Goal: Transaction & Acquisition: Book appointment/travel/reservation

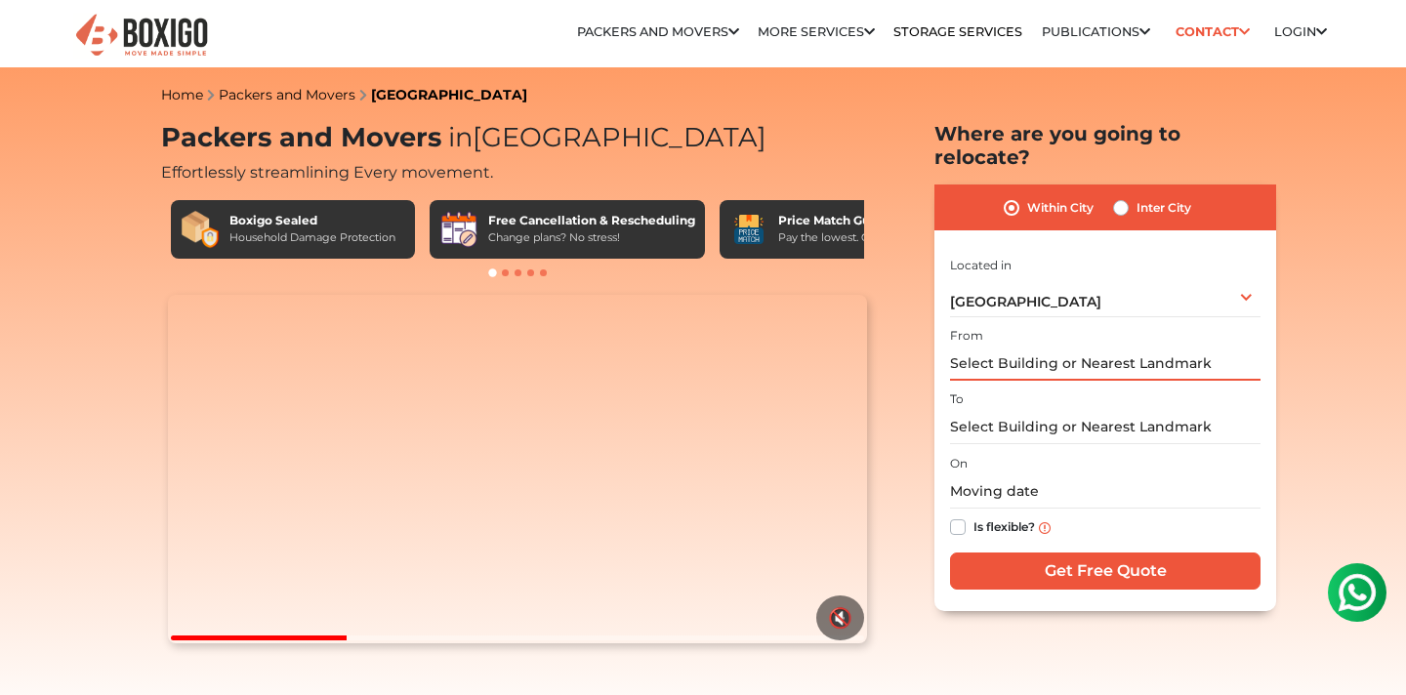
click at [1006, 347] on input "text" at bounding box center [1105, 364] width 311 height 34
click at [1157, 196] on label "Inter City" at bounding box center [1164, 207] width 55 height 23
click at [1129, 196] on input "Inter City" at bounding box center [1121, 206] width 16 height 20
radio input "true"
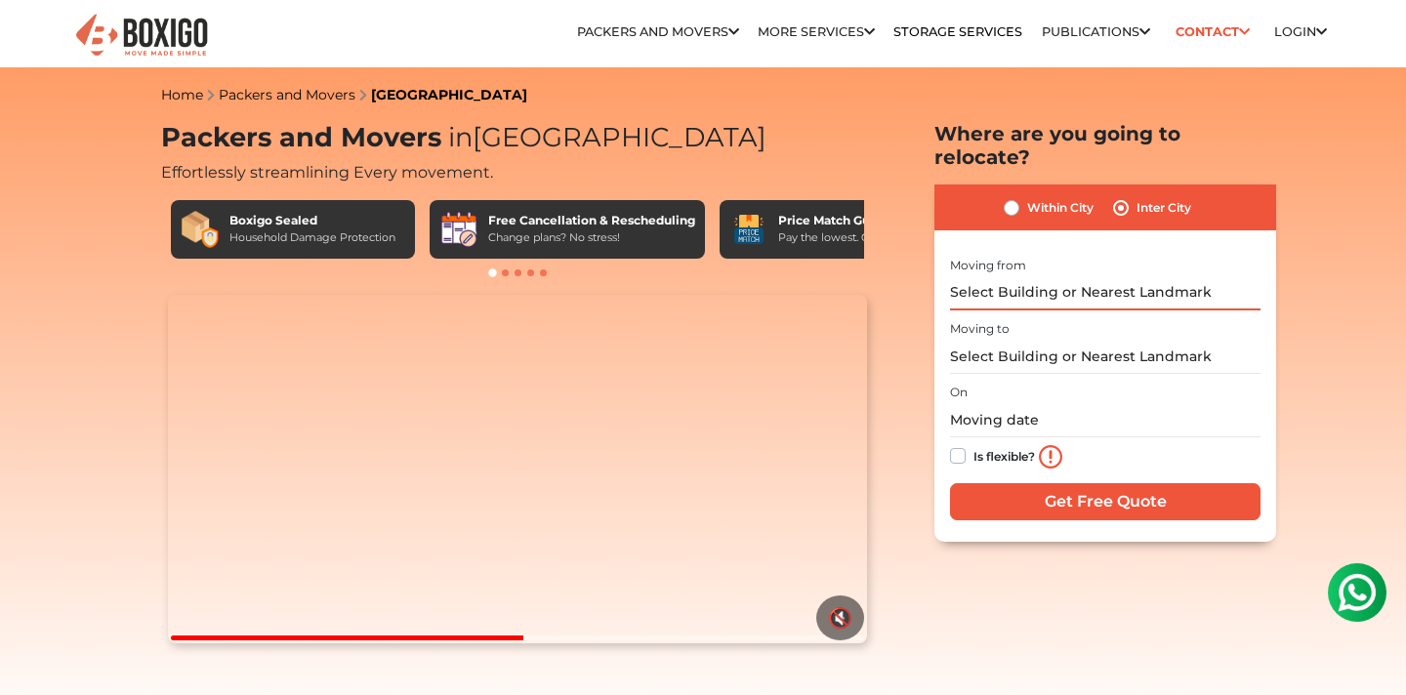
click at [1067, 276] on input "text" at bounding box center [1105, 293] width 311 height 34
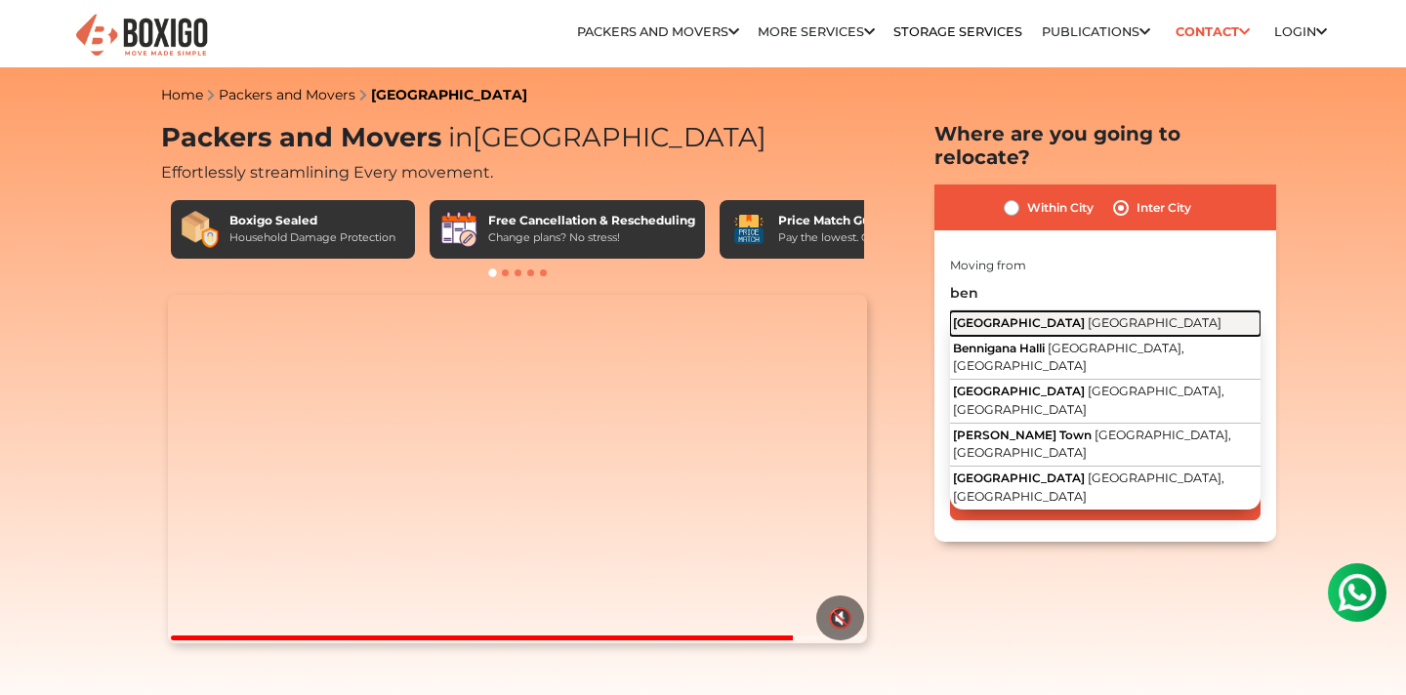
click at [1088, 315] on span "[GEOGRAPHIC_DATA]" at bounding box center [1155, 322] width 134 height 15
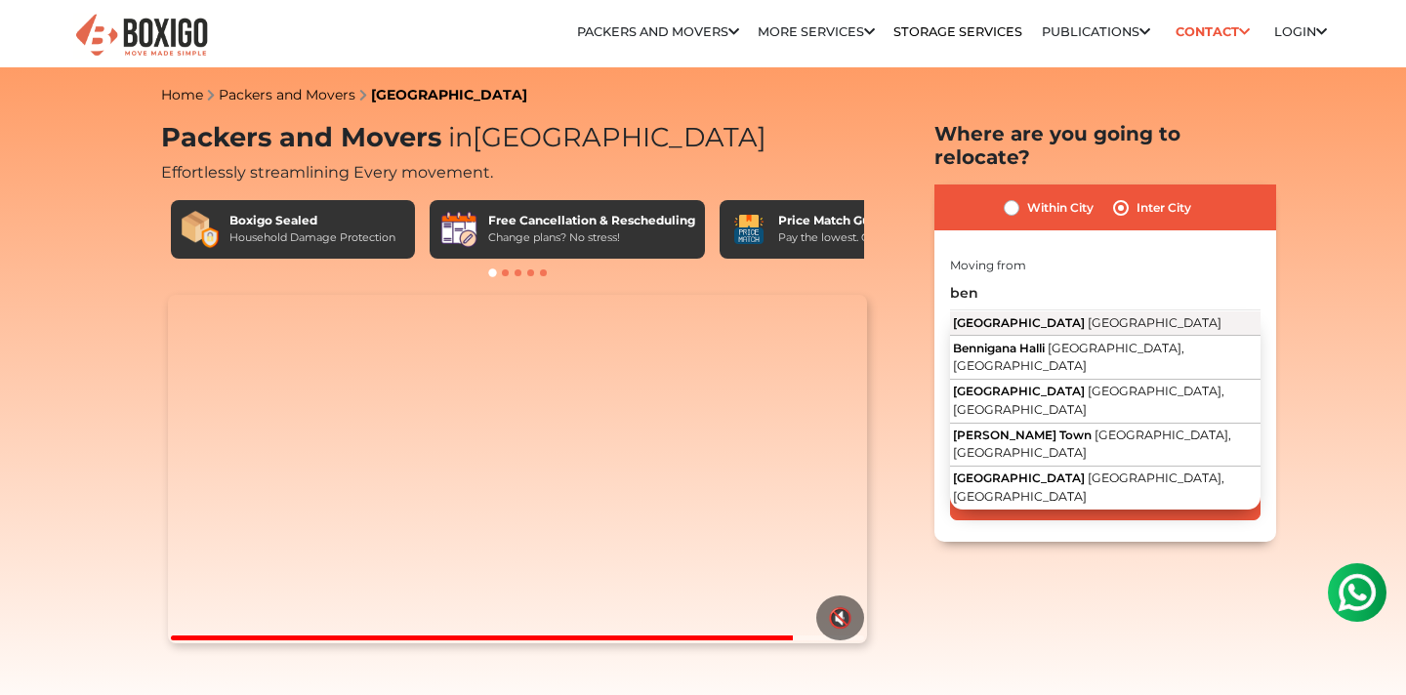
type input "[GEOGRAPHIC_DATA], [GEOGRAPHIC_DATA]"
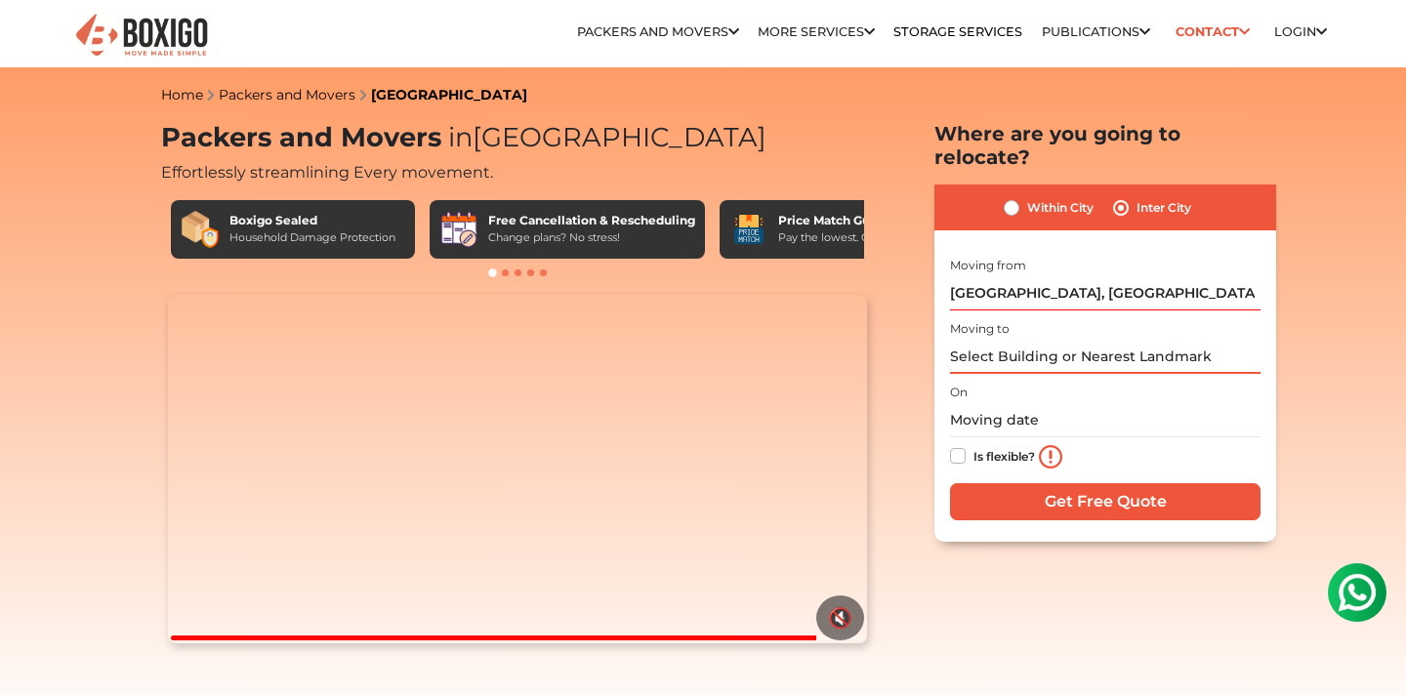
click at [1046, 340] on input "text" at bounding box center [1105, 357] width 311 height 34
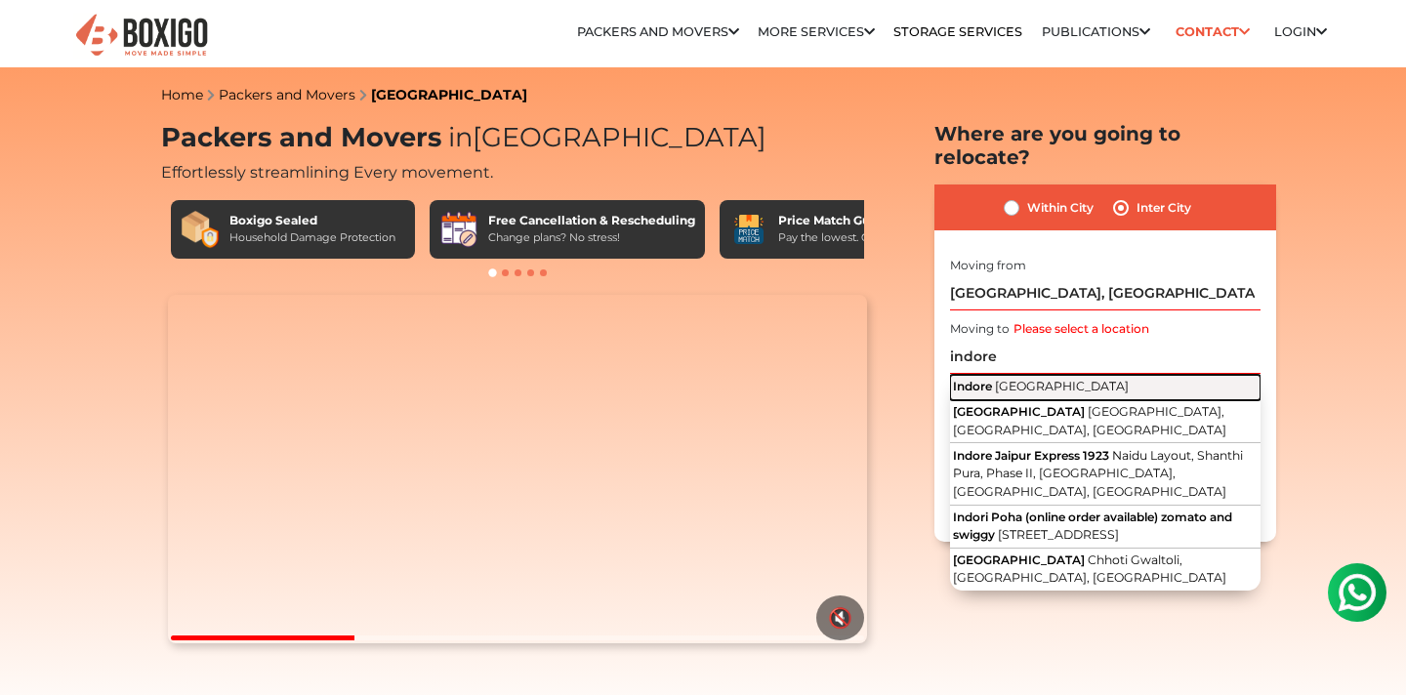
click at [1063, 379] on span "[GEOGRAPHIC_DATA]" at bounding box center [1062, 386] width 134 height 15
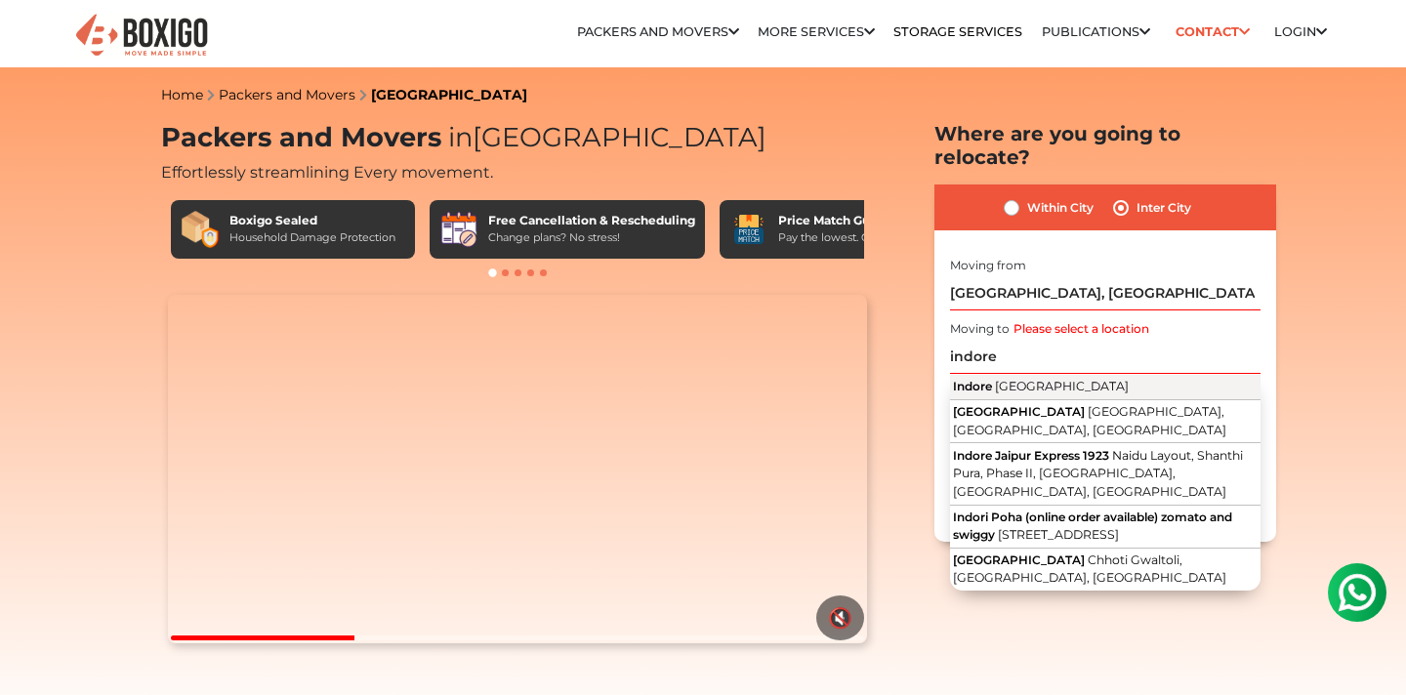
type input "[GEOGRAPHIC_DATA], [GEOGRAPHIC_DATA]"
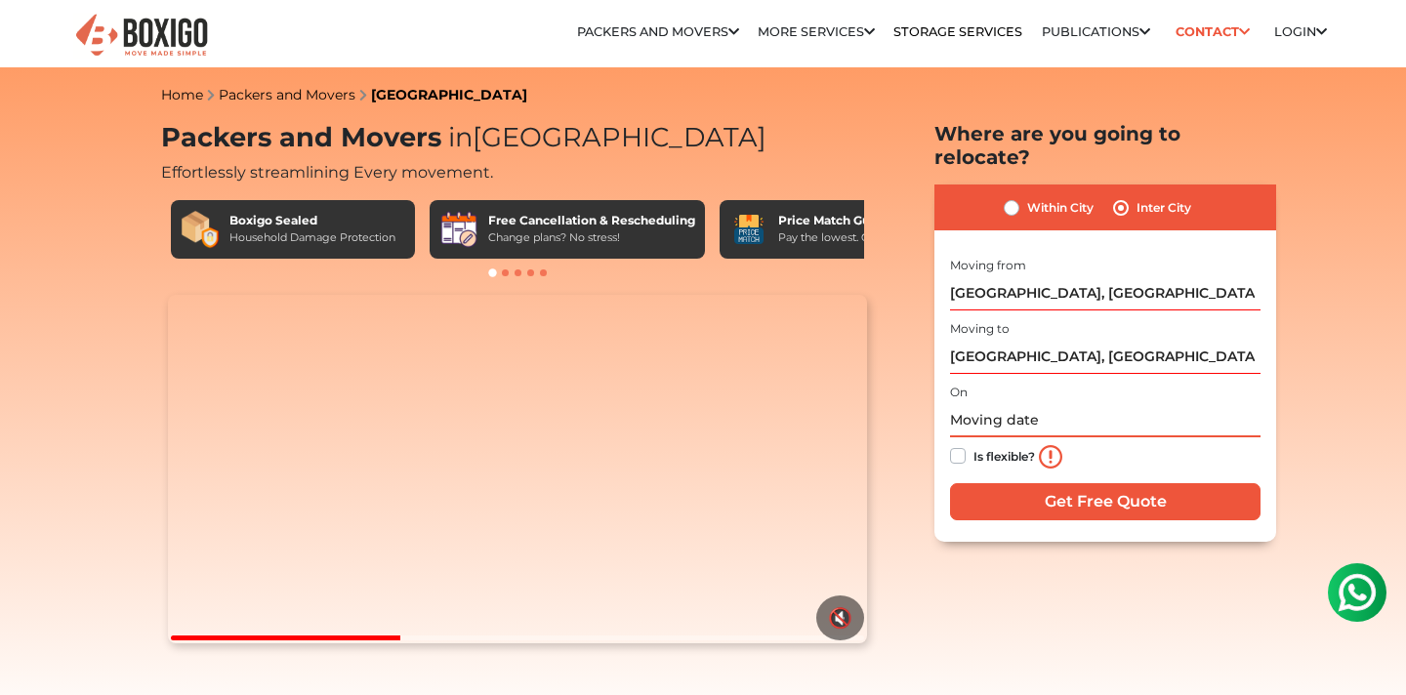
click at [1036, 403] on input "text" at bounding box center [1105, 420] width 311 height 34
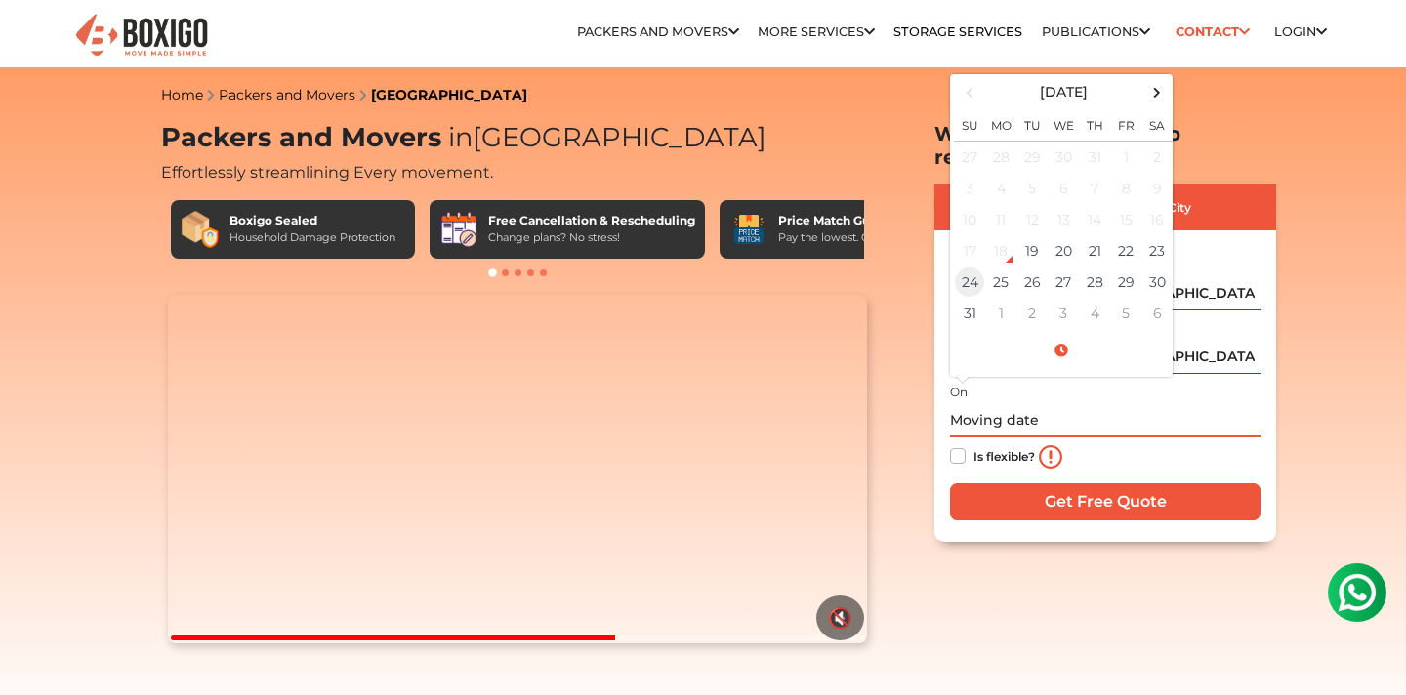
click at [975, 267] on td "24" at bounding box center [969, 282] width 31 height 31
type input "[DATE] 12:00 AM"
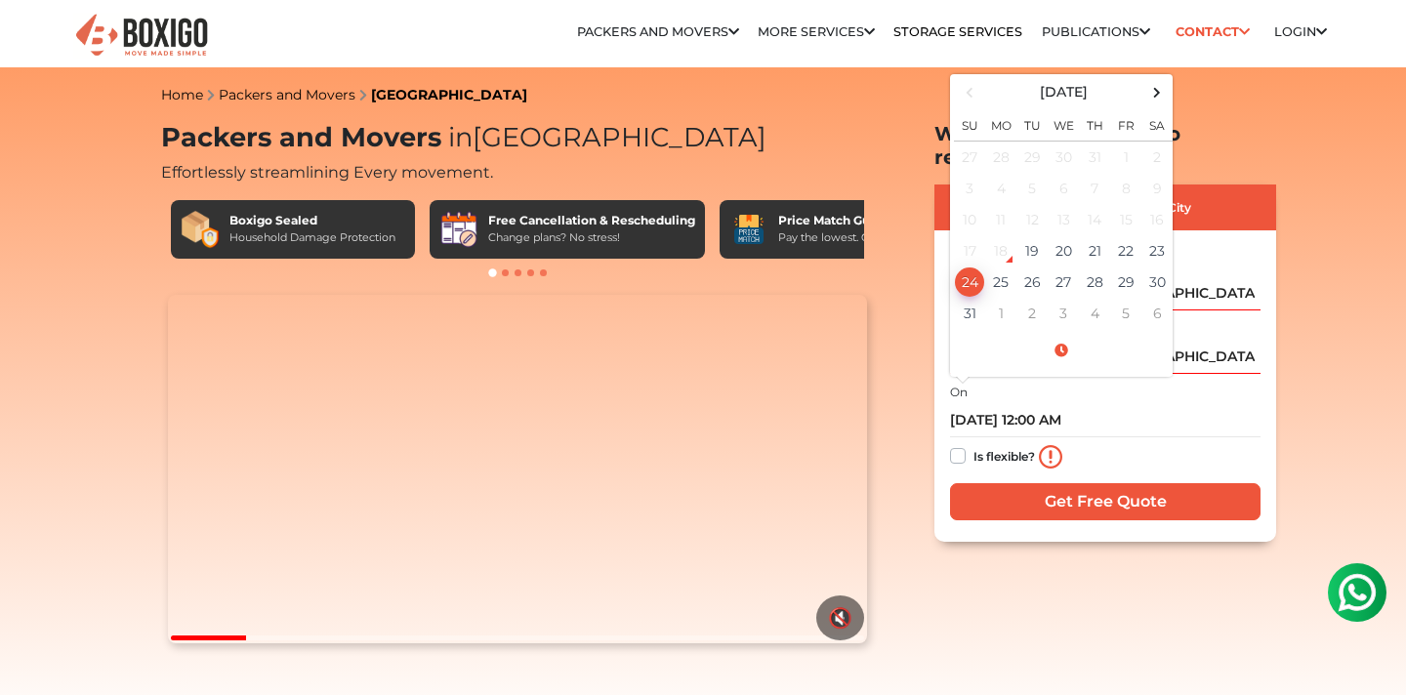
click at [974, 444] on label "Is flexible?" at bounding box center [1005, 454] width 62 height 21
click at [958, 444] on input "Is flexible?" at bounding box center [958, 454] width 16 height 20
checkbox input "true"
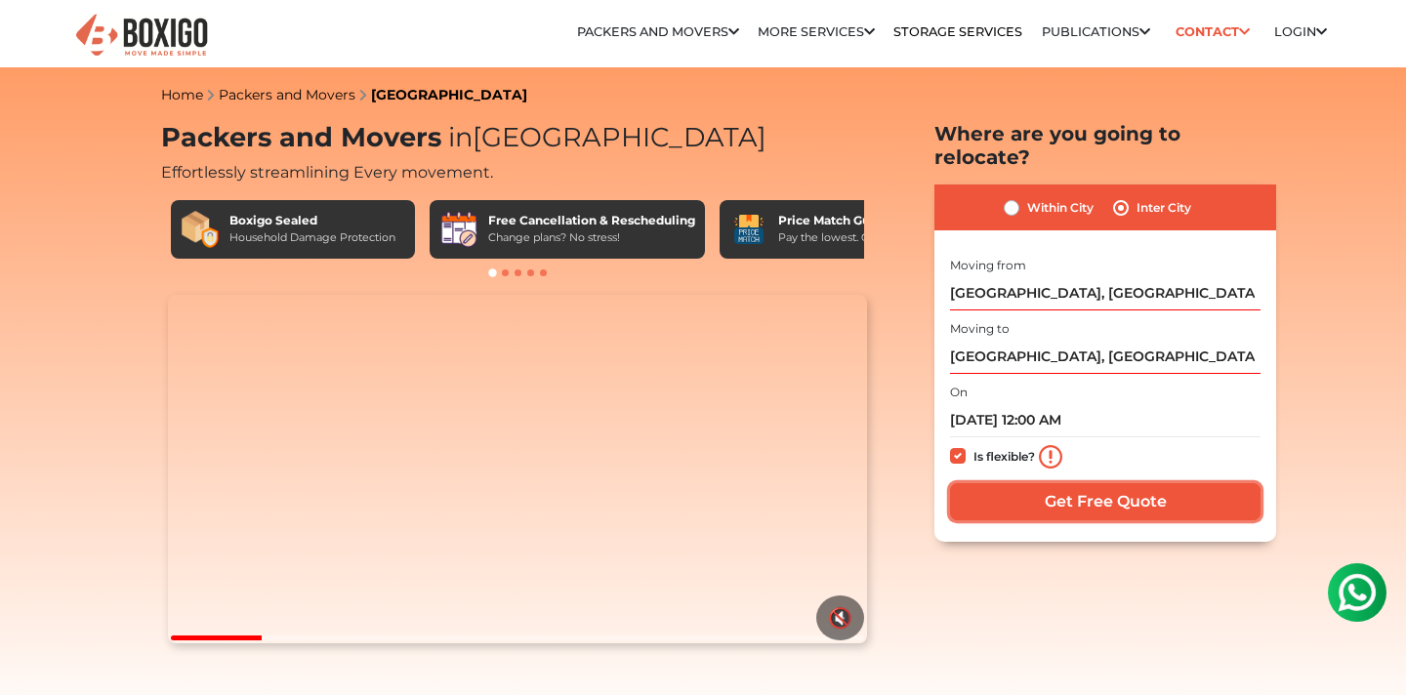
click at [1072, 483] on input "Get Free Quote" at bounding box center [1105, 501] width 311 height 37
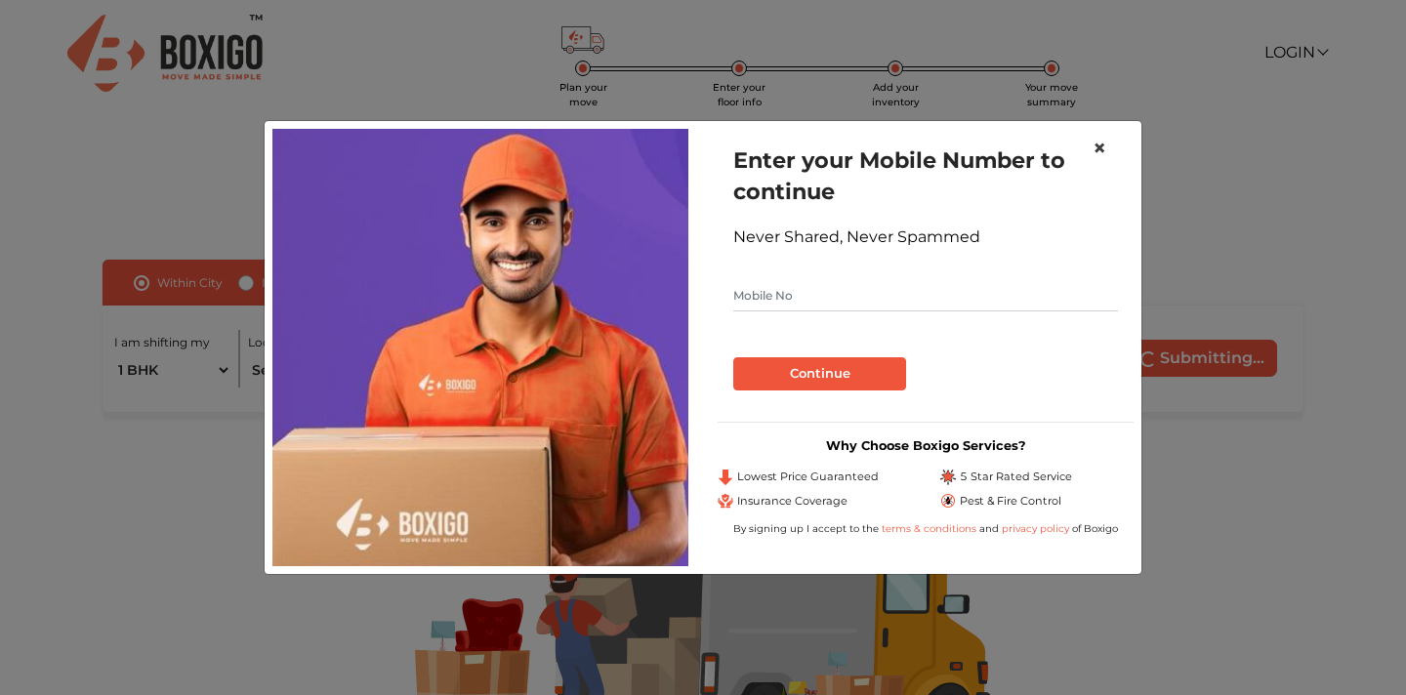
click at [1098, 147] on span "×" at bounding box center [1100, 148] width 14 height 28
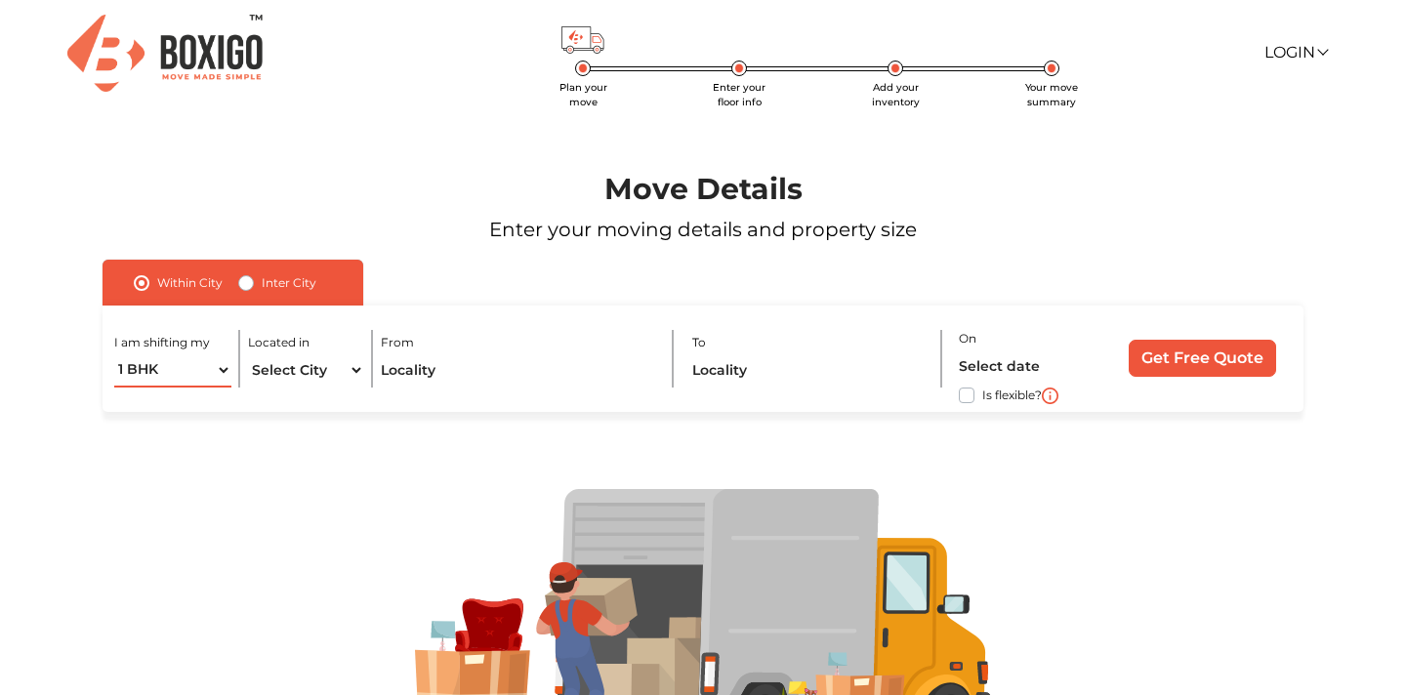
click at [224, 372] on select "1 BHK 2 BHK 3 BHK 3 + BHK FEW ITEMS" at bounding box center [172, 370] width 116 height 34
click at [337, 366] on select "Select City Bangalore Bengaluru Bhopal Bhubaneswar Chennai Coimbatore Cuttack D…" at bounding box center [306, 370] width 116 height 34
select select "[GEOGRAPHIC_DATA]"
click at [248, 353] on select "Select City Bangalore Bengaluru Bhopal Bhubaneswar Chennai Coimbatore Cuttack D…" at bounding box center [306, 370] width 116 height 34
click at [422, 376] on input "text" at bounding box center [518, 370] width 274 height 34
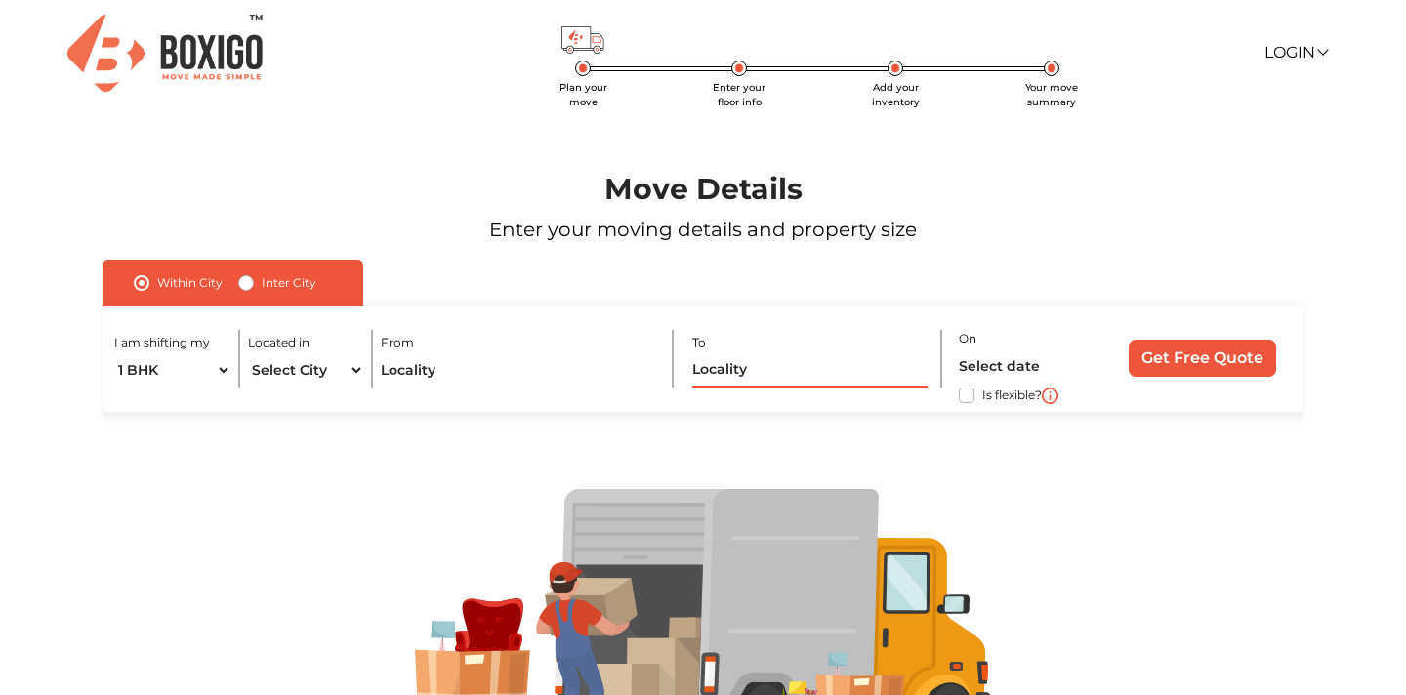
click at [693, 371] on input "text" at bounding box center [809, 370] width 235 height 34
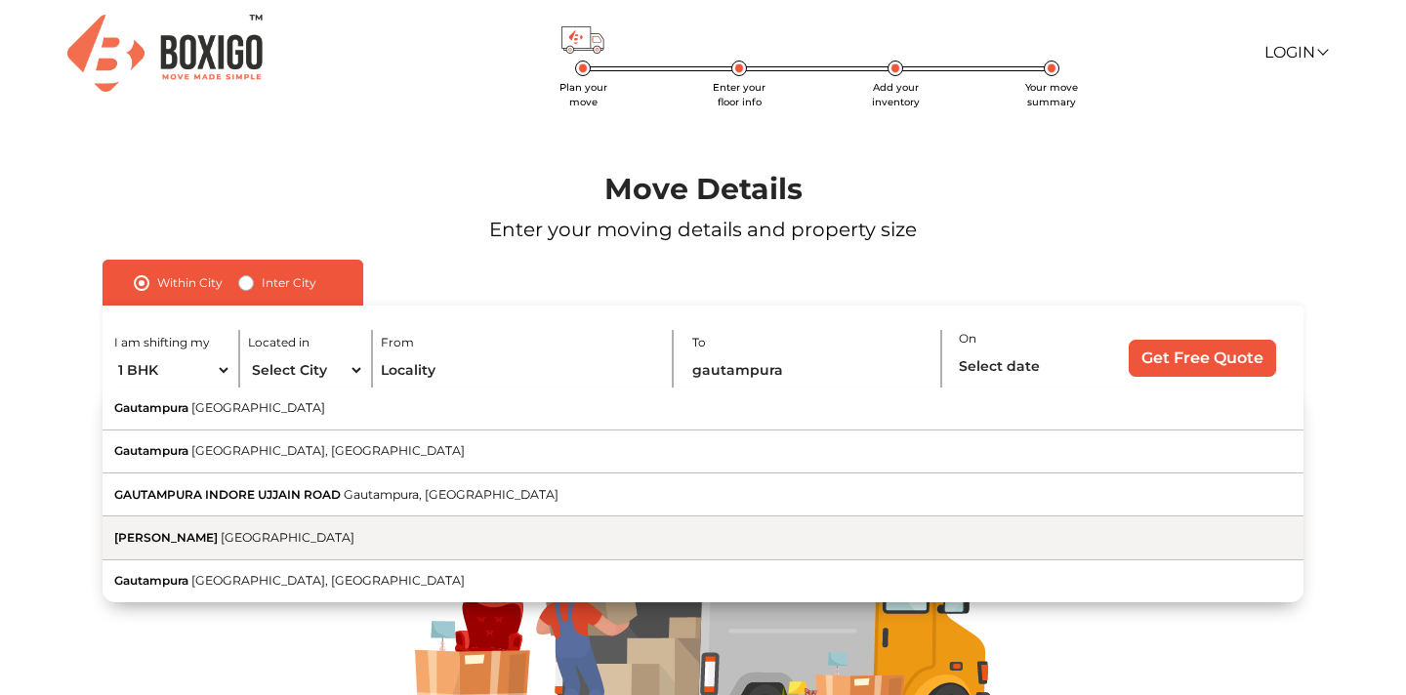
click at [296, 535] on span "[GEOGRAPHIC_DATA]" at bounding box center [288, 537] width 134 height 15
type input "Runji Gautampura, Madhya Pradesh"
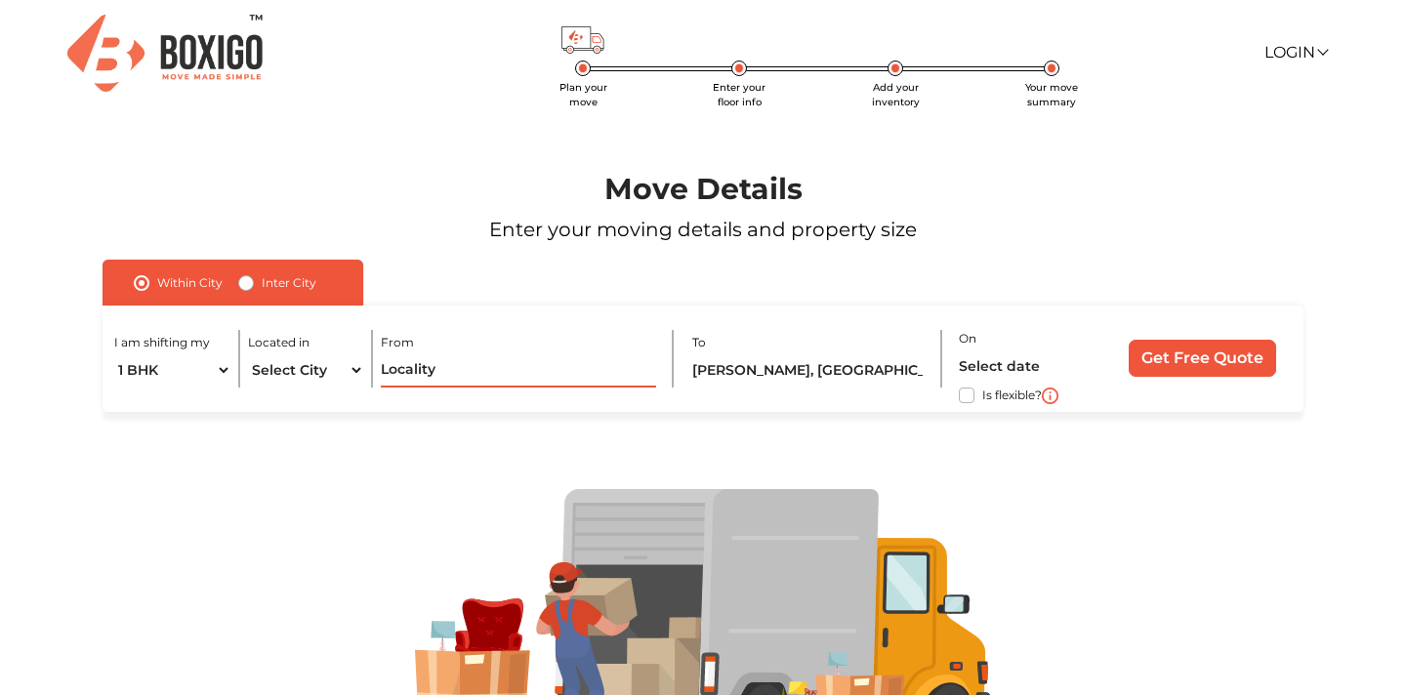
click at [432, 370] on input "text" at bounding box center [518, 370] width 274 height 34
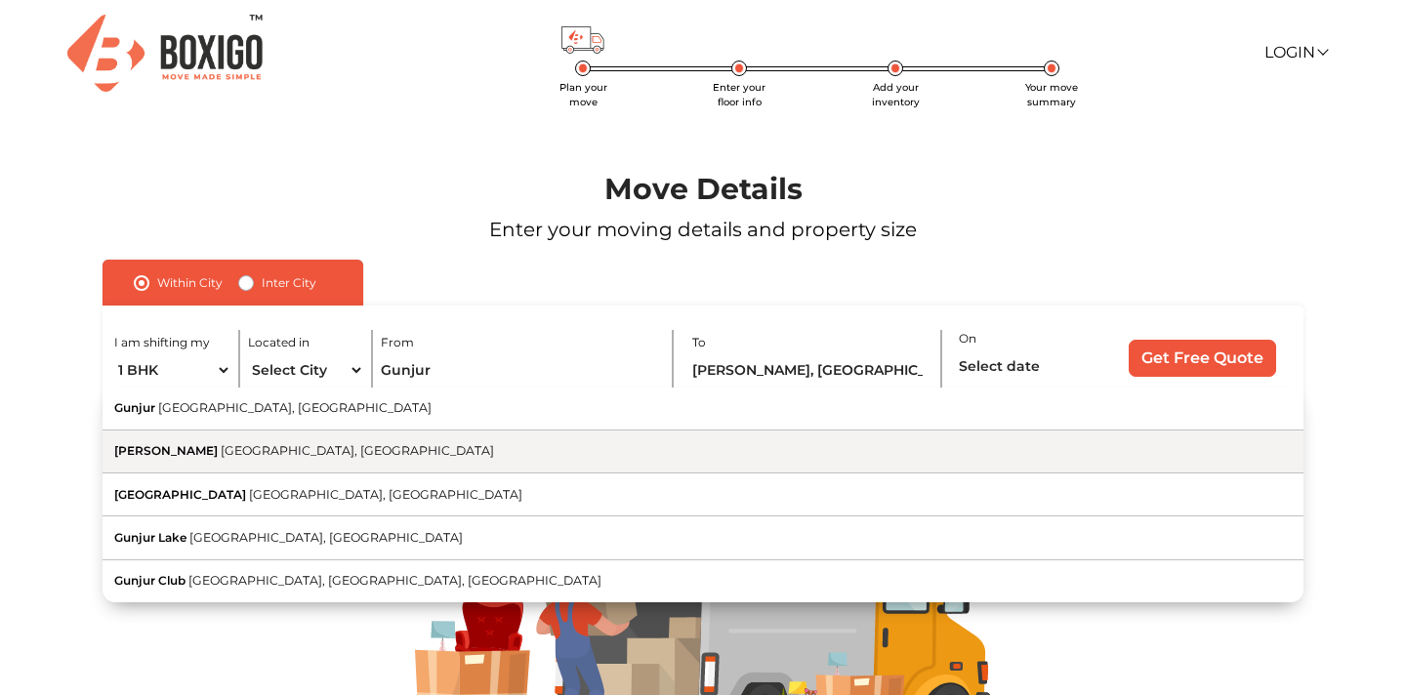
click at [389, 463] on button "Gunjur Palya Bengaluru, Karnataka" at bounding box center [703, 452] width 1201 height 43
type input "Gunjur Palya, Bengaluru, Karnataka"
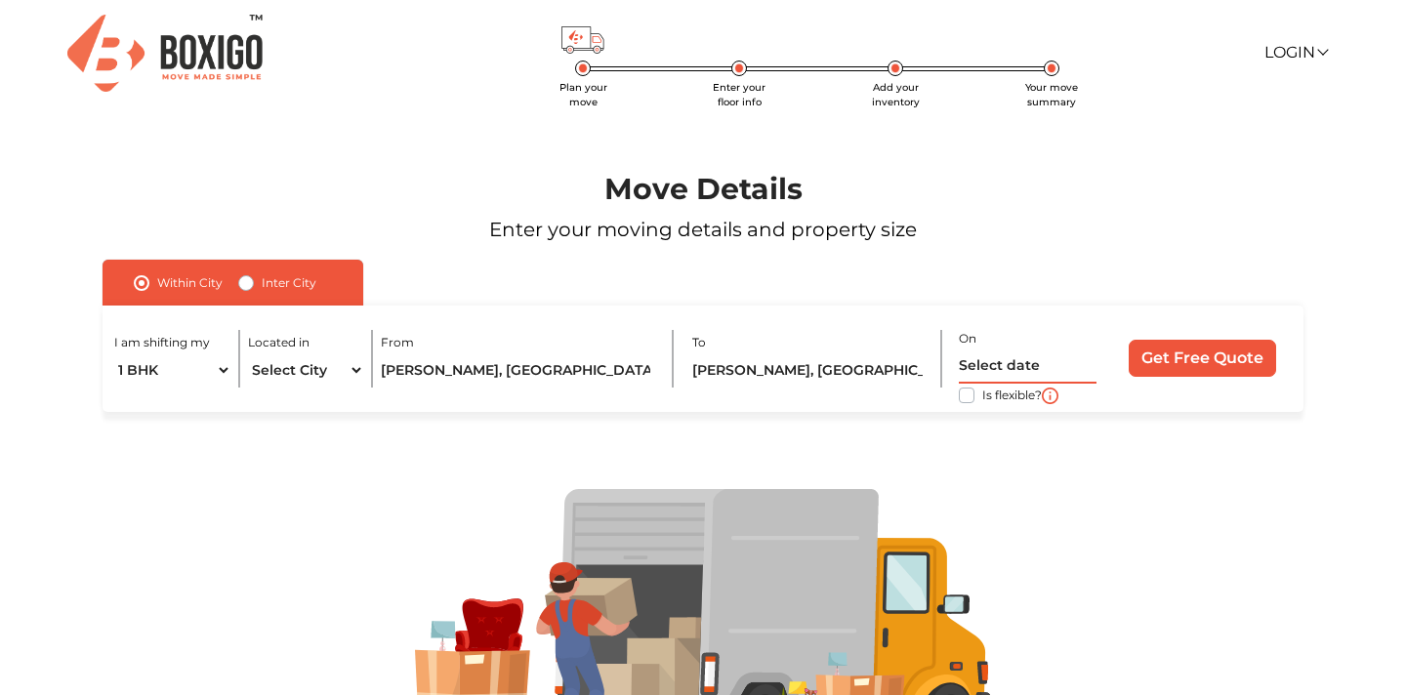
click at [1006, 371] on input "text" at bounding box center [1028, 367] width 139 height 34
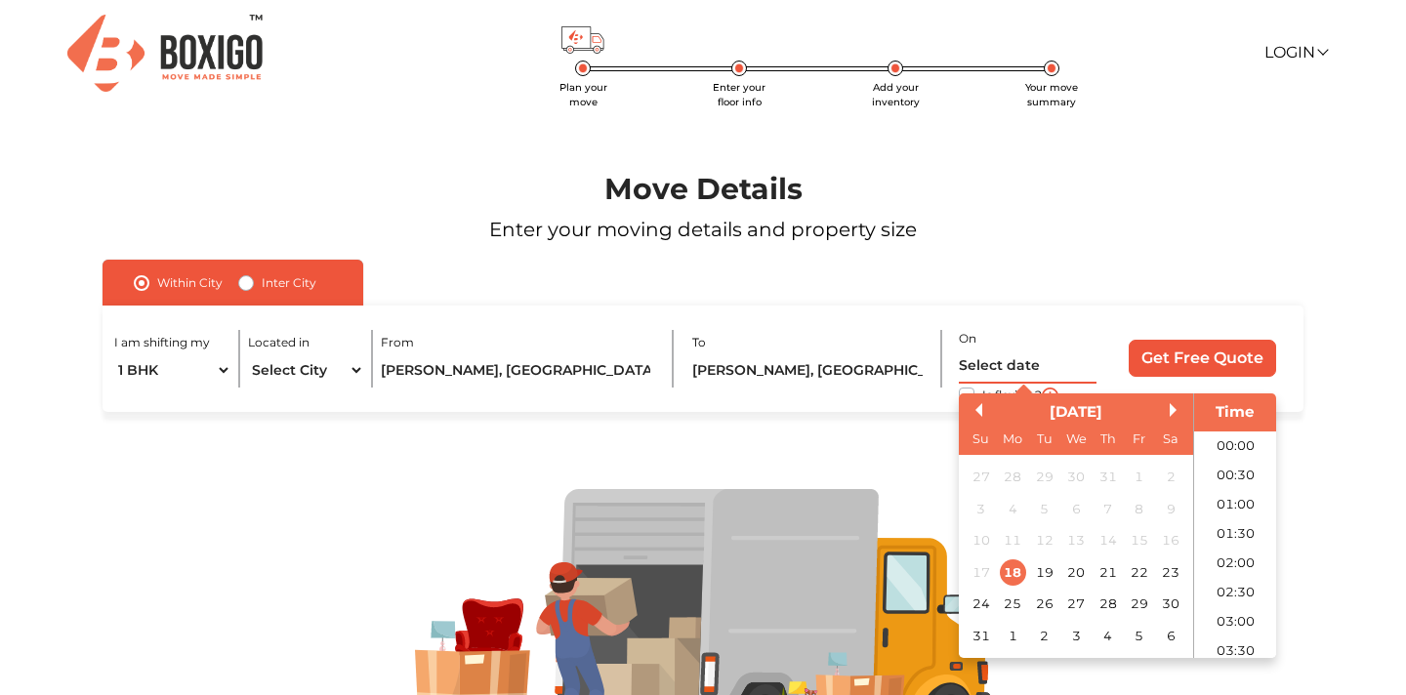
scroll to position [429, 0]
click at [983, 602] on div "24" at bounding box center [981, 604] width 26 height 26
type input "24/08/2025 12:00 AM"
click at [925, 408] on div "I am shifting my 1 BHK 2 BHK 3 BHK 3 + BHK FEW ITEMS Located in Select City Ban…" at bounding box center [703, 359] width 1201 height 106
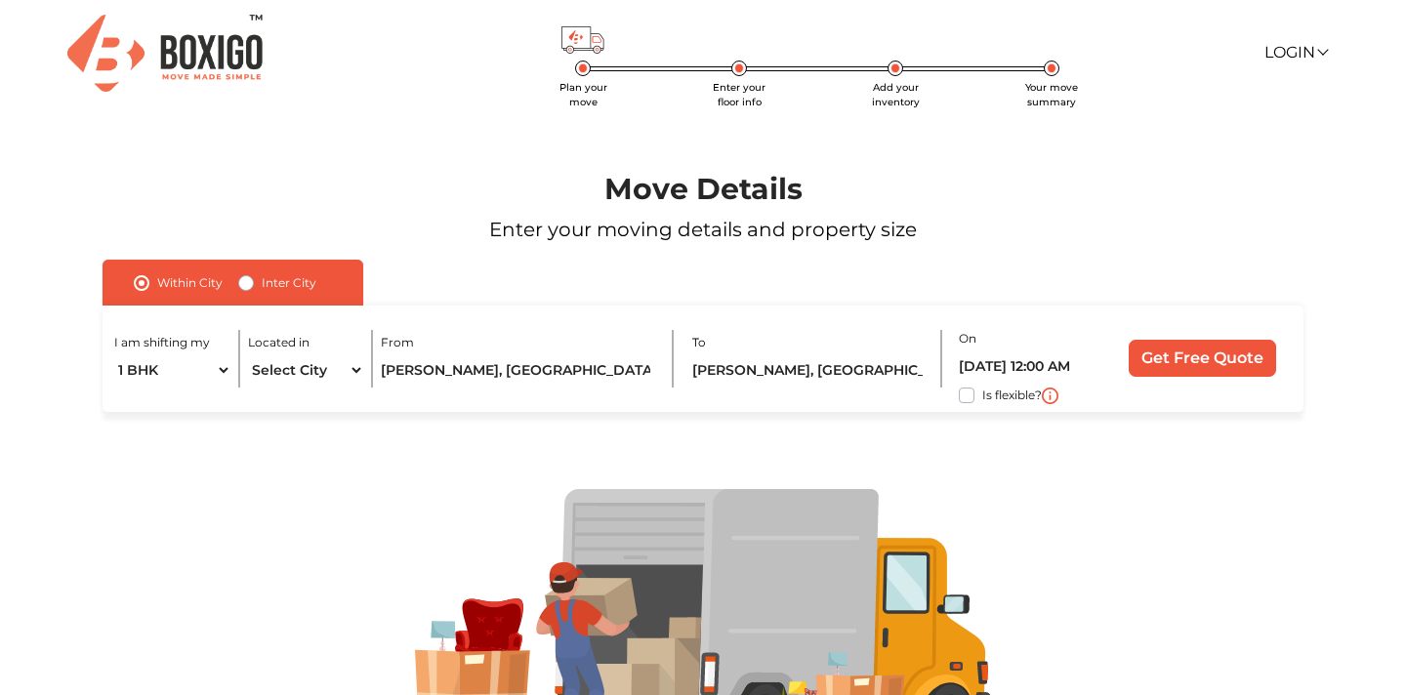
click at [982, 394] on label "Is flexible?" at bounding box center [1012, 394] width 60 height 21
click at [118, 394] on input "Is flexible?" at bounding box center [111, 394] width 16 height 20
checkbox input "true"
click at [1182, 352] on input "Get Free Quote" at bounding box center [1202, 358] width 147 height 37
click at [872, 368] on input "Runji Gautampura, Madhya Pradesh" at bounding box center [809, 370] width 235 height 34
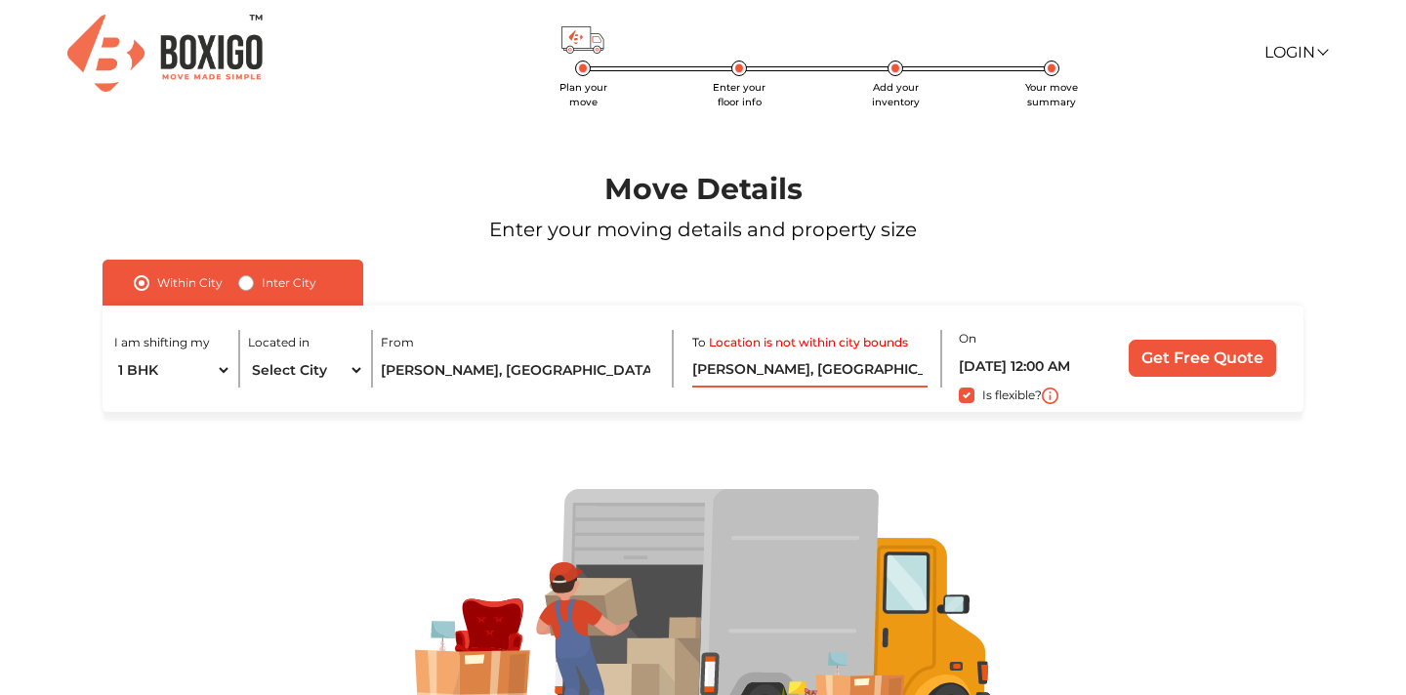
click at [695, 369] on input "Runji Gautampura, Madhya Pradesh" at bounding box center [809, 370] width 235 height 34
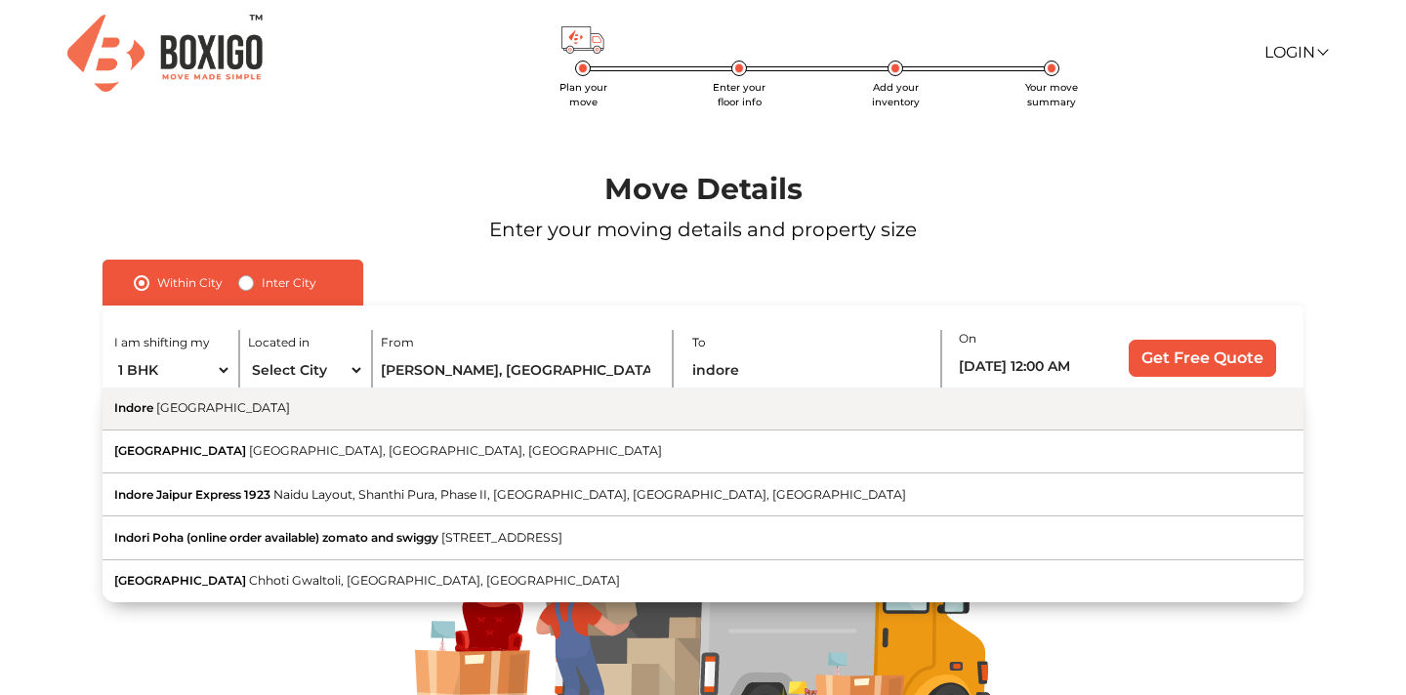
click at [664, 406] on button "Indore Madhya Pradesh" at bounding box center [703, 409] width 1201 height 43
type input "[GEOGRAPHIC_DATA], [GEOGRAPHIC_DATA]"
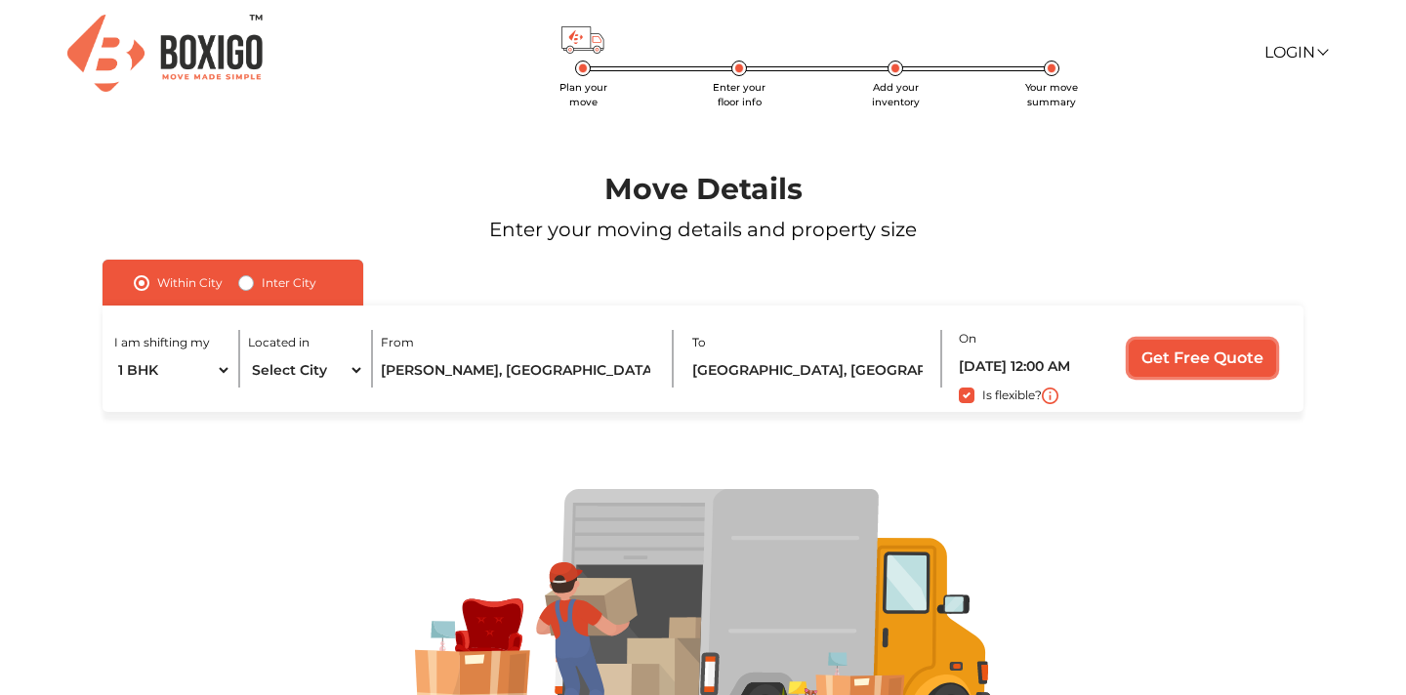
click at [1196, 364] on input "Get Free Quote" at bounding box center [1202, 358] width 147 height 37
click at [1218, 362] on input "Get Free Quote" at bounding box center [1202, 358] width 147 height 37
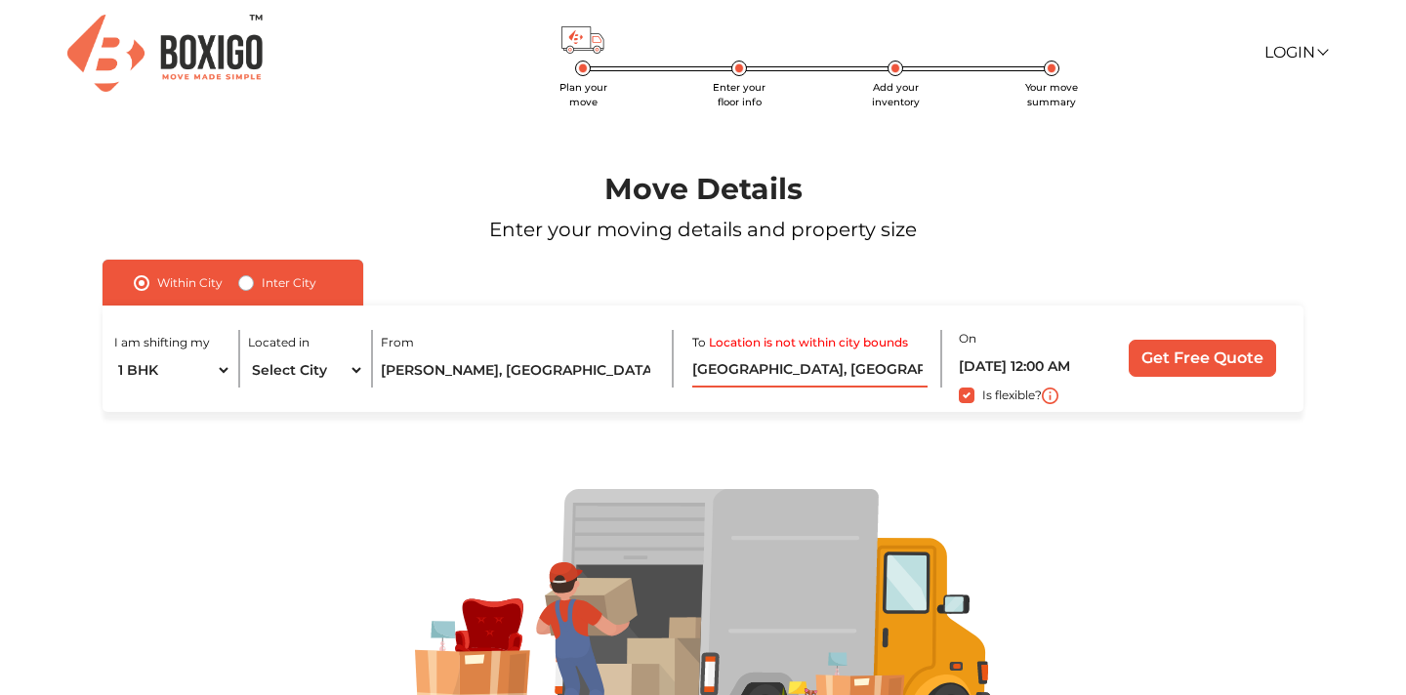
click at [823, 366] on input "[GEOGRAPHIC_DATA], [GEOGRAPHIC_DATA]" at bounding box center [809, 370] width 235 height 34
